Goal: Task Accomplishment & Management: Complete application form

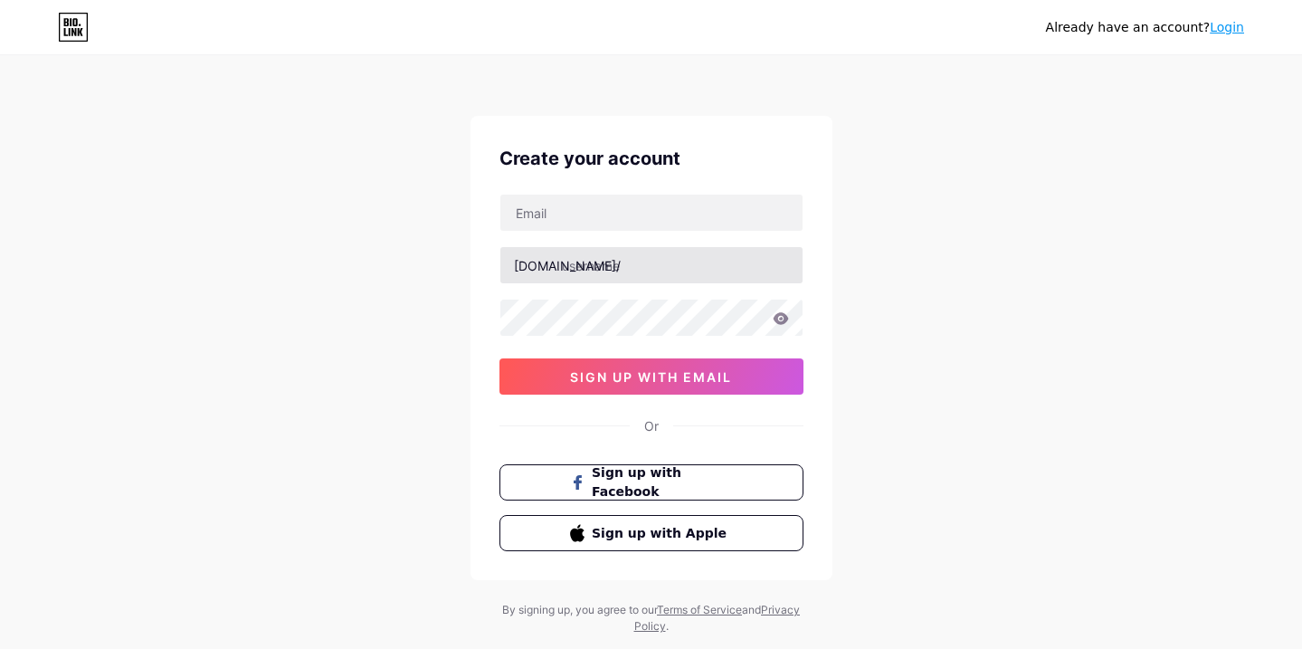
drag, startPoint x: 908, startPoint y: 312, endPoint x: 675, endPoint y: 261, distance: 238.3
click at [908, 312] on div "Already have an account? Login Create your account [DOMAIN_NAME]/ sign up with …" at bounding box center [651, 346] width 1302 height 692
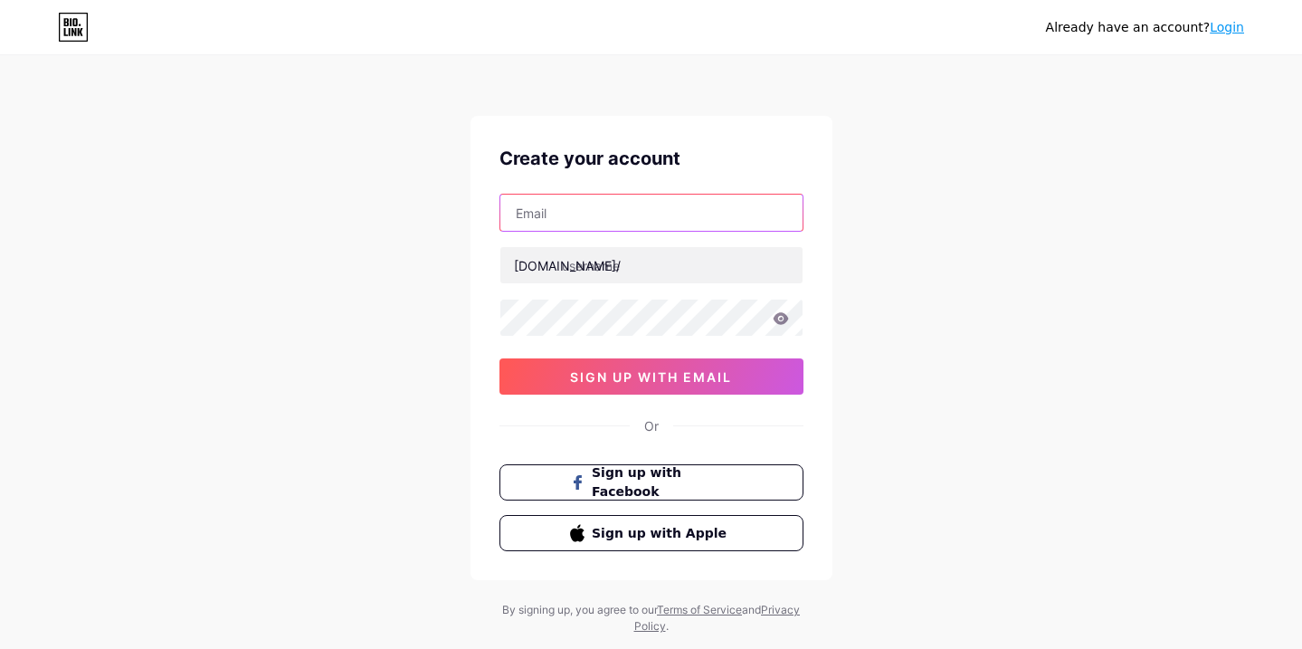
drag, startPoint x: 542, startPoint y: 195, endPoint x: 551, endPoint y: 218, distance: 24.4
click at [542, 196] on input "text" at bounding box center [652, 213] width 302 height 36
drag, startPoint x: 607, startPoint y: 213, endPoint x: 609, endPoint y: 224, distance: 11.9
click at [607, 213] on input "text" at bounding box center [652, 213] width 302 height 36
drag, startPoint x: 414, startPoint y: 220, endPoint x: 263, endPoint y: 67, distance: 214.4
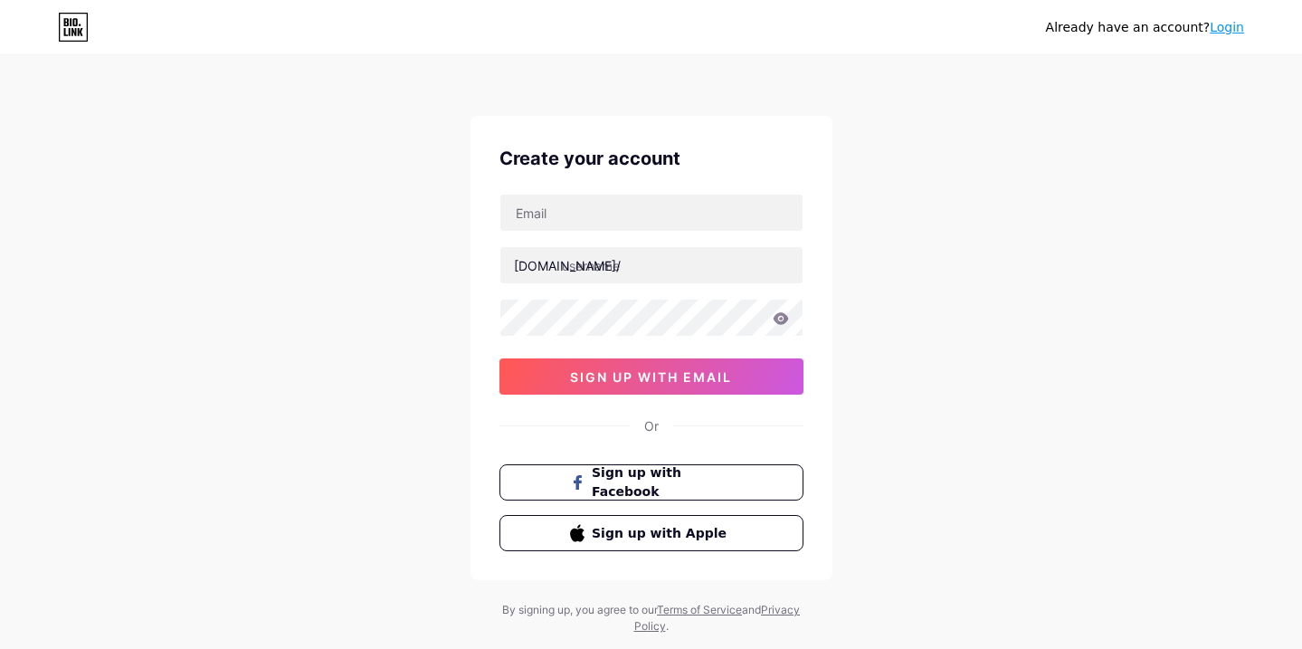
click at [407, 211] on div "Already have an account? Login Create your account [DOMAIN_NAME]/ sign up with …" at bounding box center [651, 346] width 1302 height 692
click at [546, 208] on input "text" at bounding box center [652, 213] width 302 height 36
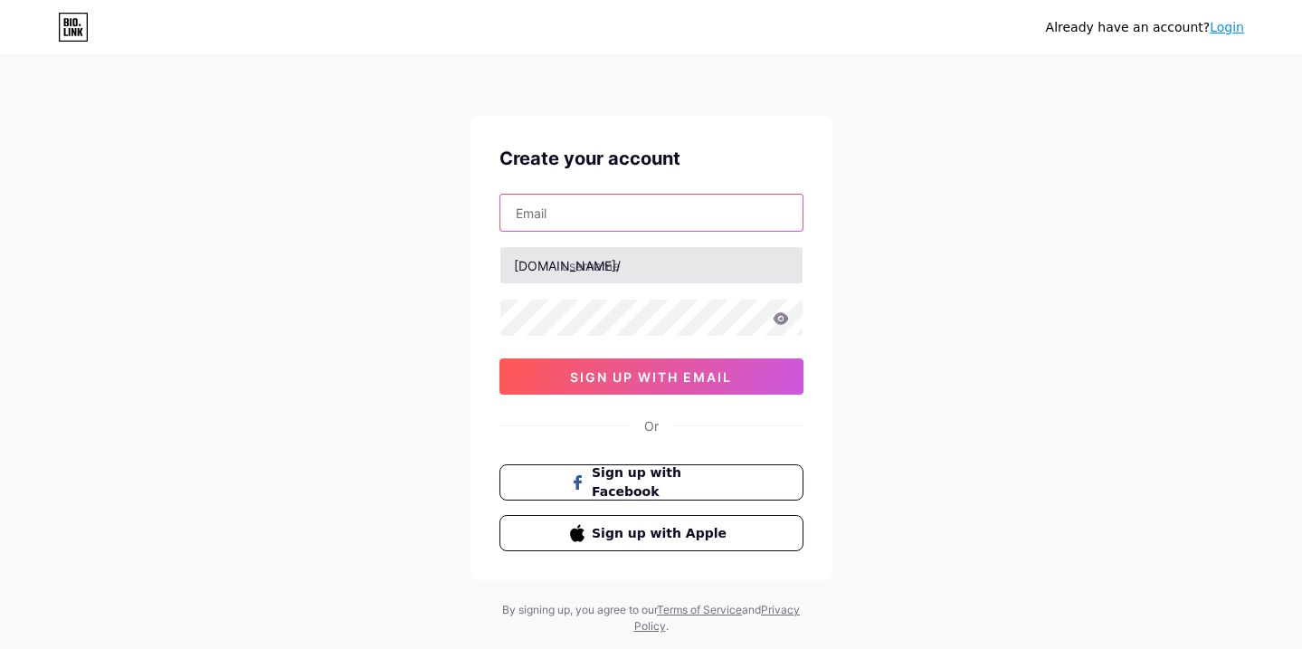
paste input "[EMAIL_ADDRESS][DOMAIN_NAME]"
type input "[EMAIL_ADDRESS][DOMAIN_NAME]"
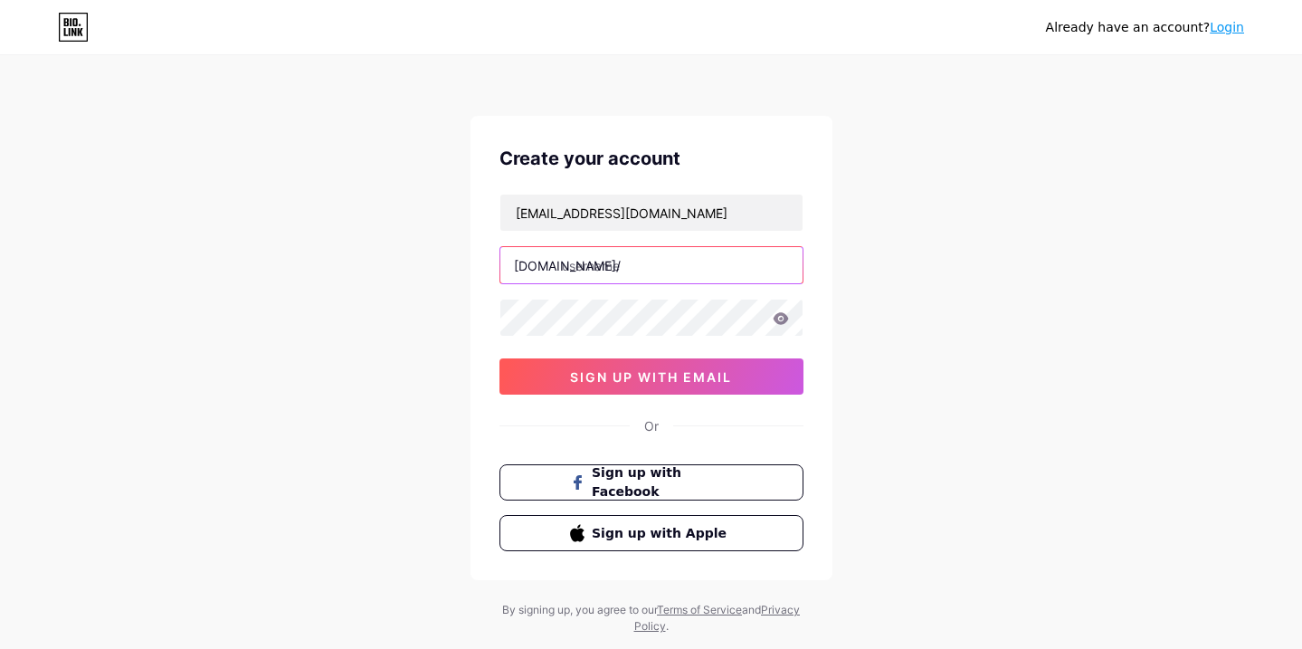
drag, startPoint x: 580, startPoint y: 272, endPoint x: 492, endPoint y: 216, distance: 104.2
click at [578, 272] on input "text" at bounding box center [652, 265] width 302 height 36
click at [596, 276] on input "text" at bounding box center [652, 265] width 302 height 36
paste input "bj88how"
type input "bj88how"
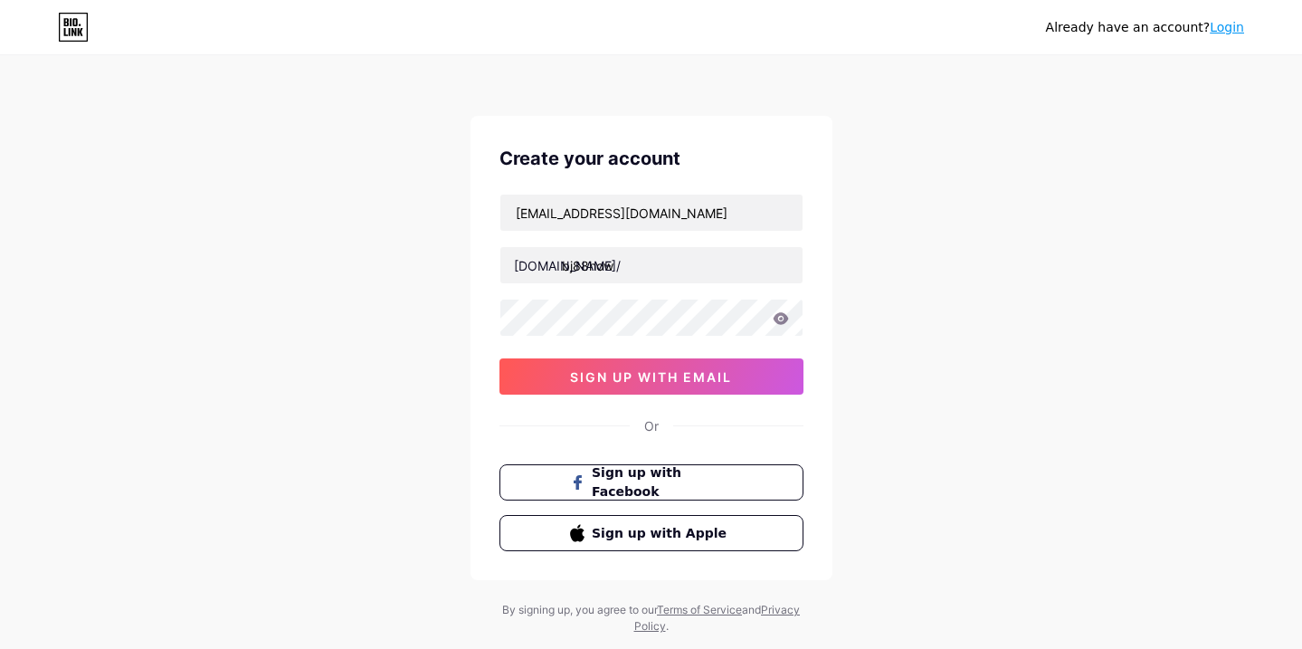
drag, startPoint x: 468, startPoint y: 268, endPoint x: 269, endPoint y: 71, distance: 280.3
click at [456, 256] on div "Already have an account? Login Create your account [EMAIL_ADDRESS][DOMAIN_NAME]…" at bounding box center [651, 346] width 1302 height 692
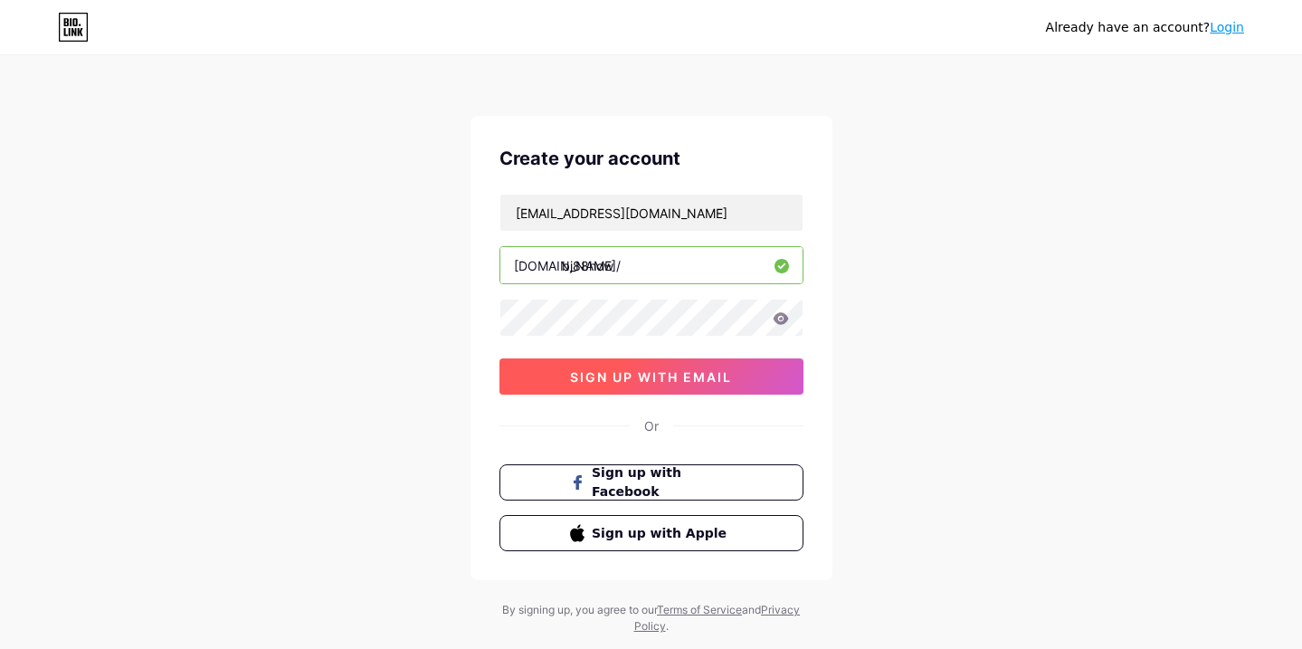
click at [603, 372] on span "sign up with email" at bounding box center [651, 376] width 162 height 15
